Goal: Find specific page/section: Find specific page/section

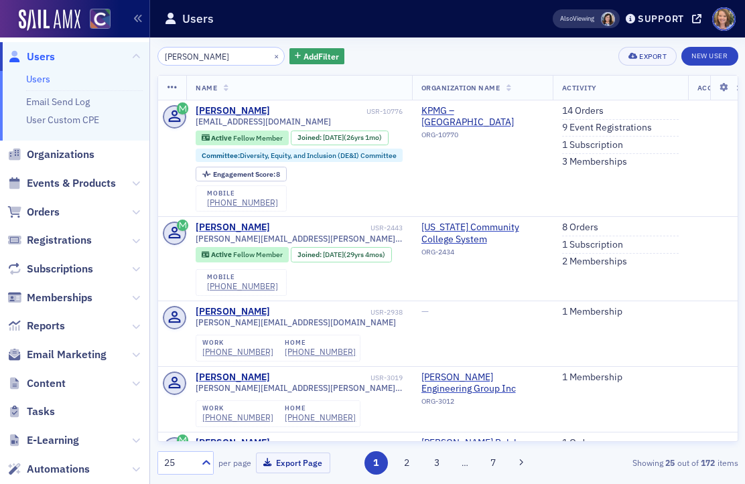
scroll to position [1, 0]
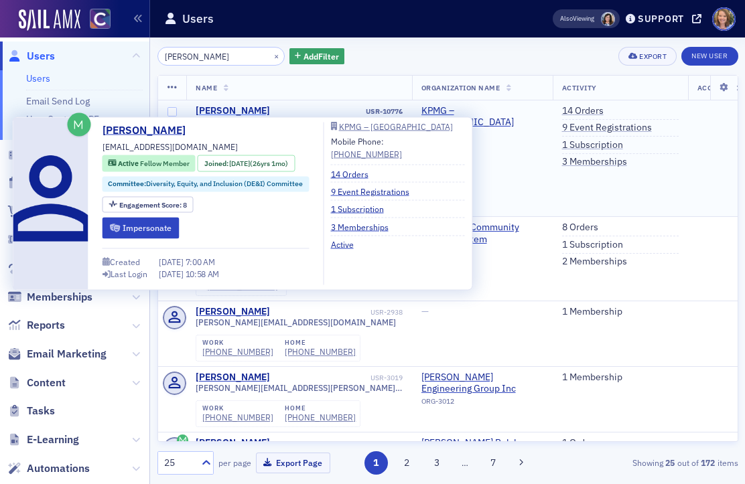
click at [244, 111] on div "[PERSON_NAME]" at bounding box center [233, 111] width 74 height 12
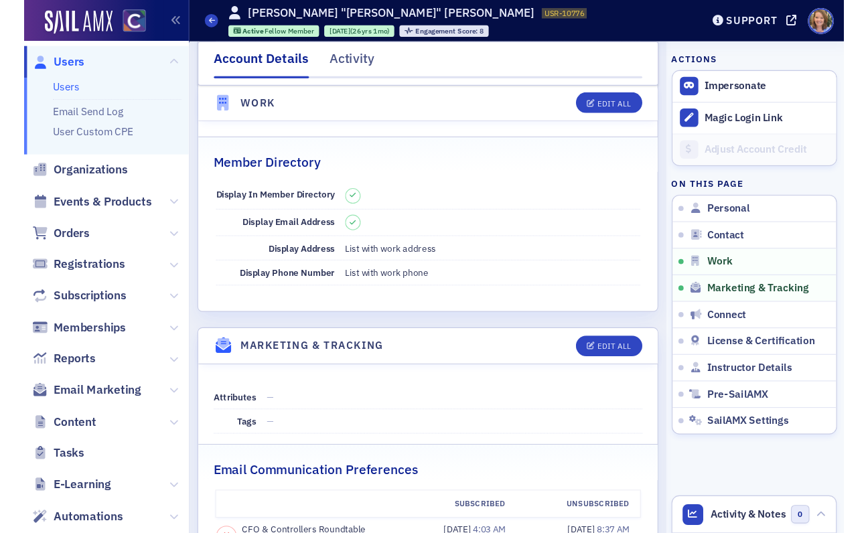
scroll to position [1174, 0]
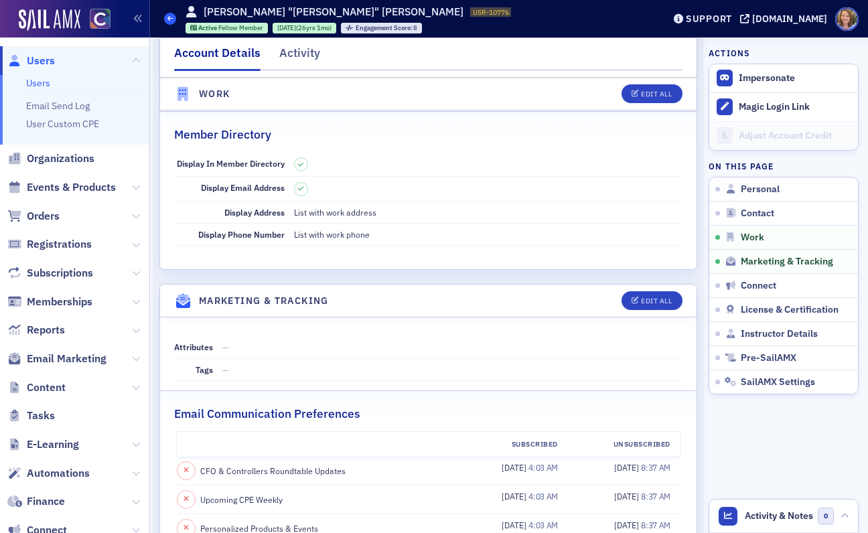
click at [171, 24] on span at bounding box center [170, 19] width 12 height 12
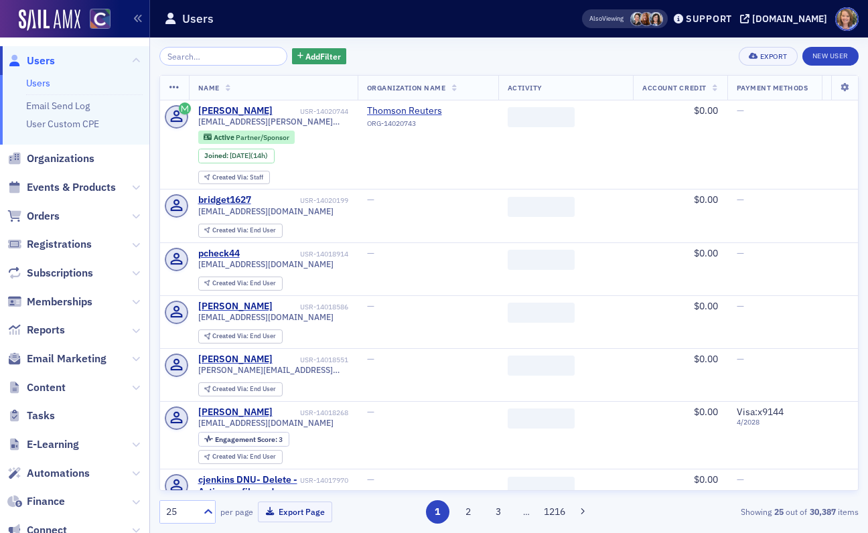
click at [202, 58] on input "search" at bounding box center [223, 56] width 128 height 19
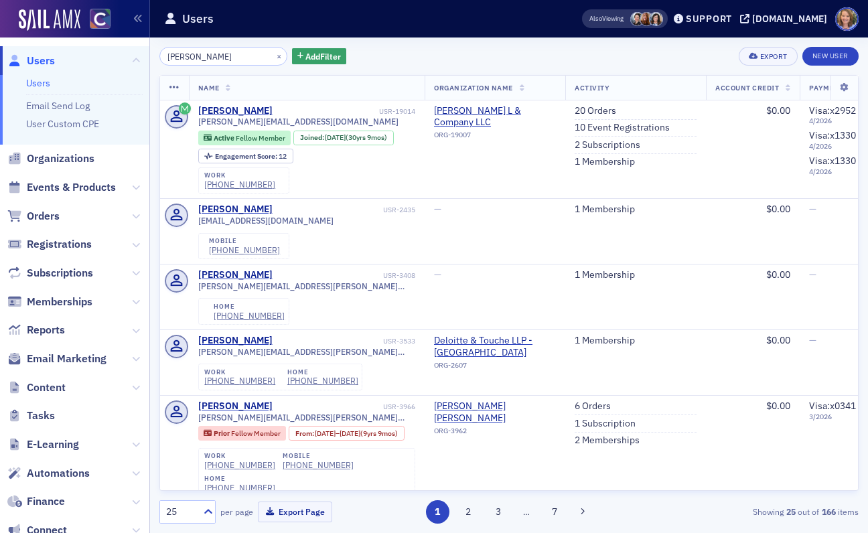
type input "[PERSON_NAME]"
